Goal: Transaction & Acquisition: Purchase product/service

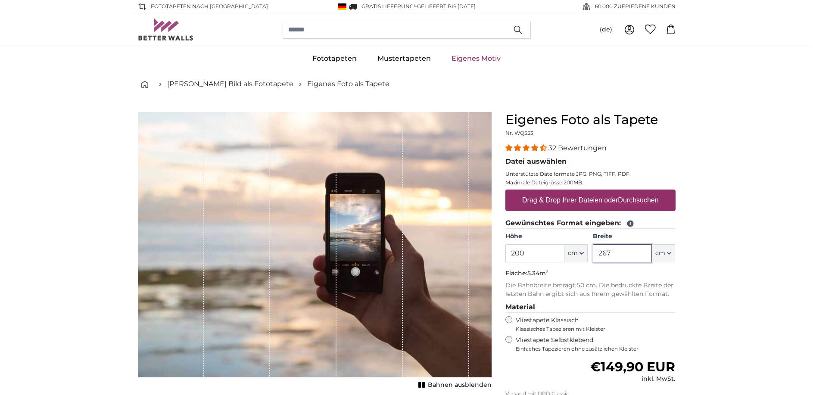
click at [610, 252] on input "267" at bounding box center [622, 253] width 59 height 18
click at [610, 253] on input "267" at bounding box center [622, 253] width 59 height 18
drag, startPoint x: 622, startPoint y: 261, endPoint x: 579, endPoint y: 259, distance: 42.7
click at [593, 259] on input "267" at bounding box center [622, 253] width 59 height 18
type input "320"
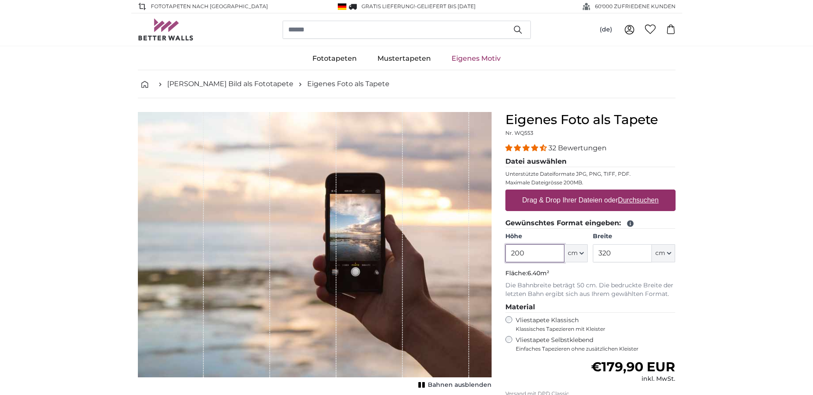
drag, startPoint x: 527, startPoint y: 251, endPoint x: 509, endPoint y: 254, distance: 18.0
click at [509, 254] on input "200" at bounding box center [535, 253] width 59 height 18
click at [101, 60] on div "Fototapeten Natur Wald Wasserfall Strand Berge Meer Steine Landschaft Baum Sonn…" at bounding box center [406, 58] width 813 height 23
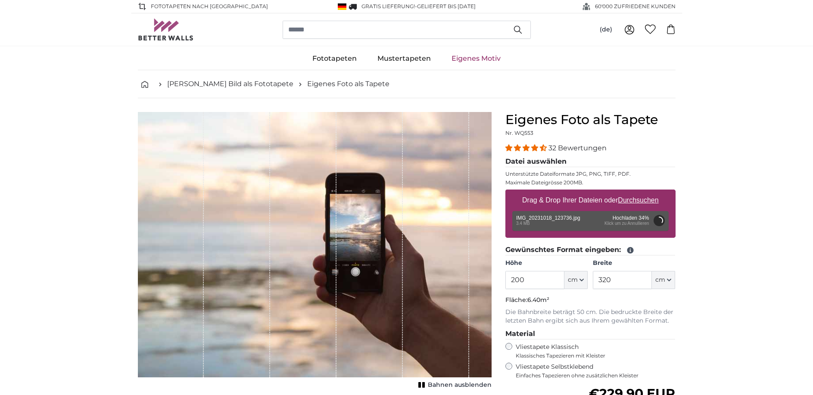
click at [784, 34] on header "(de) Deutsch Français Italiano English 0 0" at bounding box center [406, 29] width 813 height 32
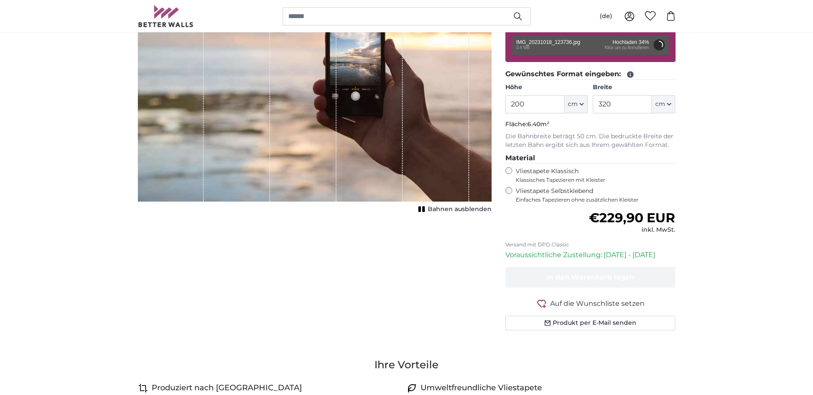
scroll to position [44, 0]
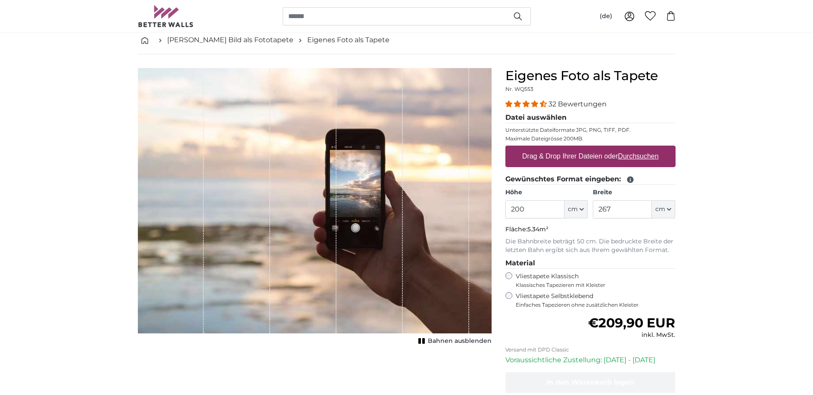
scroll to position [44, 0]
click at [627, 158] on u "Durchsuchen" at bounding box center [638, 156] width 41 height 7
click at [627, 148] on input "Drag & Drop Ihrer Dateien oder Durchsuchen" at bounding box center [591, 147] width 170 height 3
type input "**********"
